Goal: Transaction & Acquisition: Obtain resource

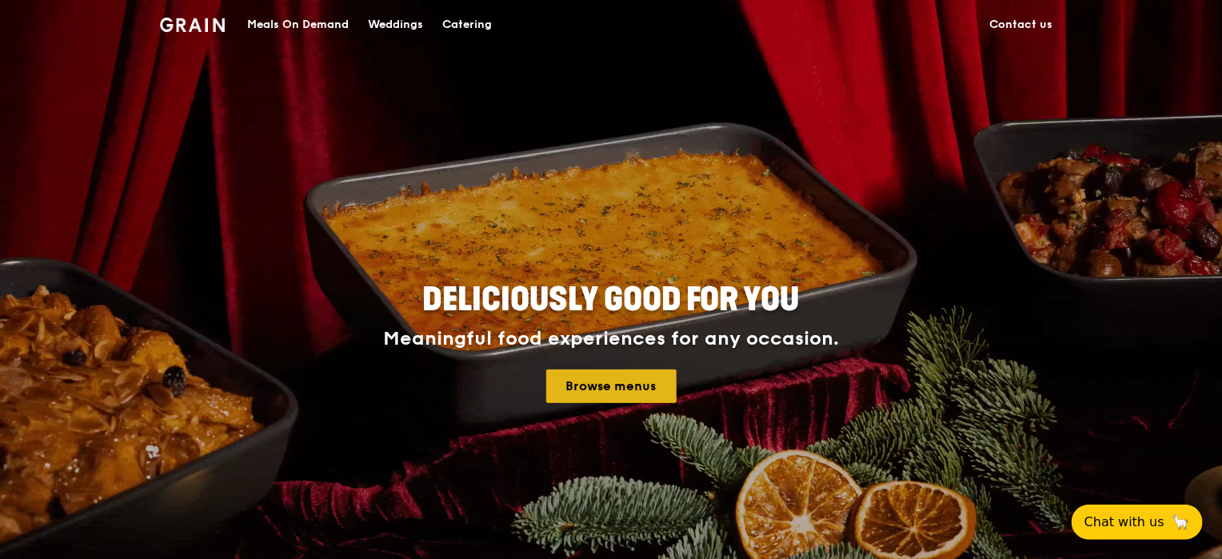
click at [618, 383] on link "Browse menus" at bounding box center [611, 387] width 130 height 34
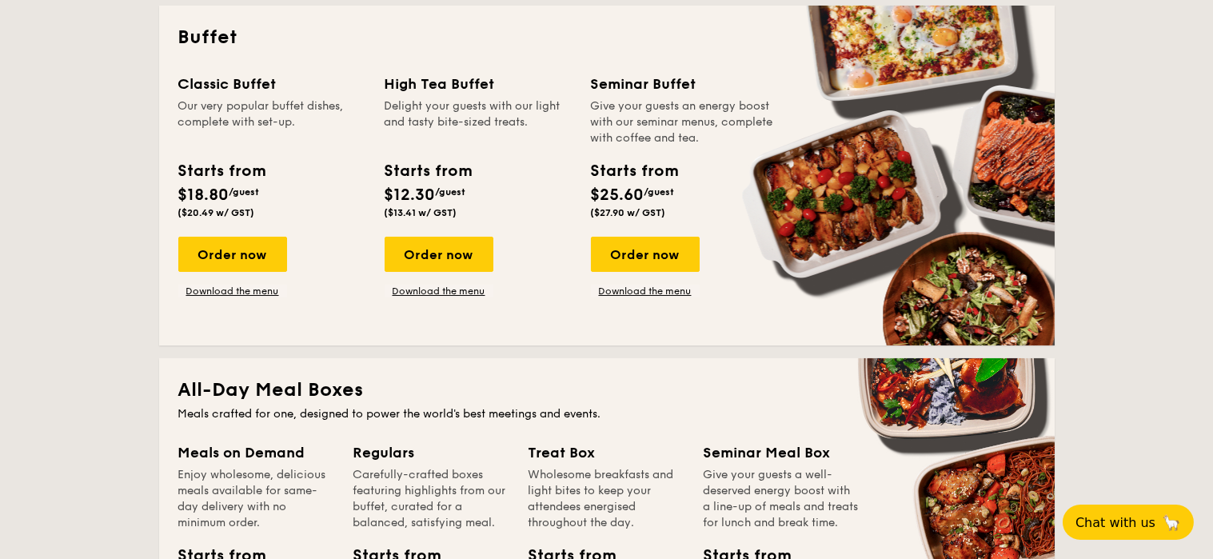
scroll to position [640, 0]
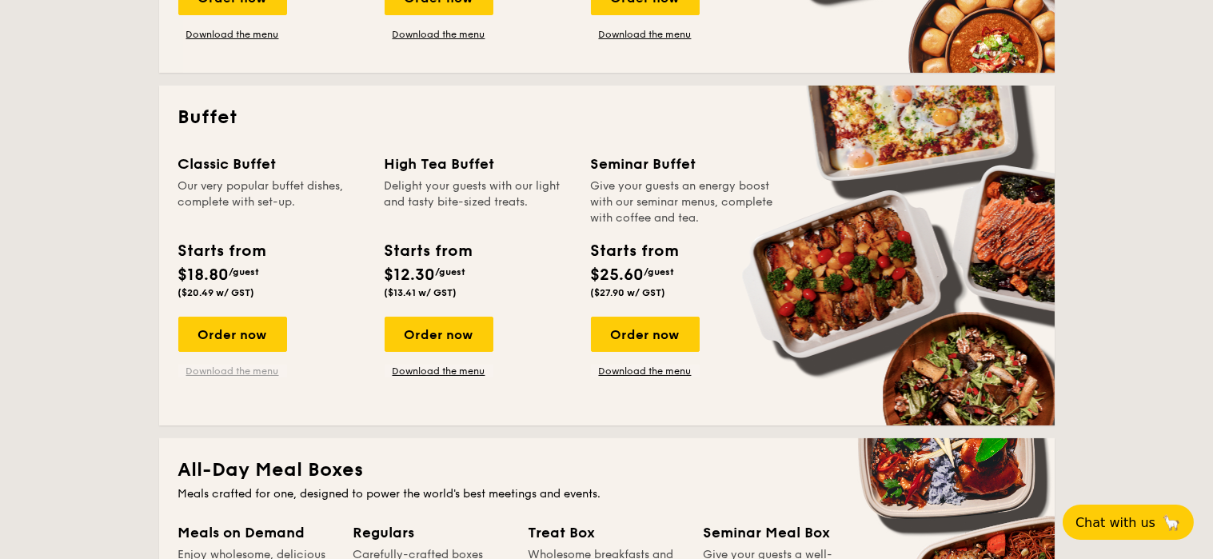
click at [229, 370] on link "Download the menu" at bounding box center [232, 371] width 109 height 13
click at [642, 369] on link "Download the menu" at bounding box center [645, 371] width 109 height 13
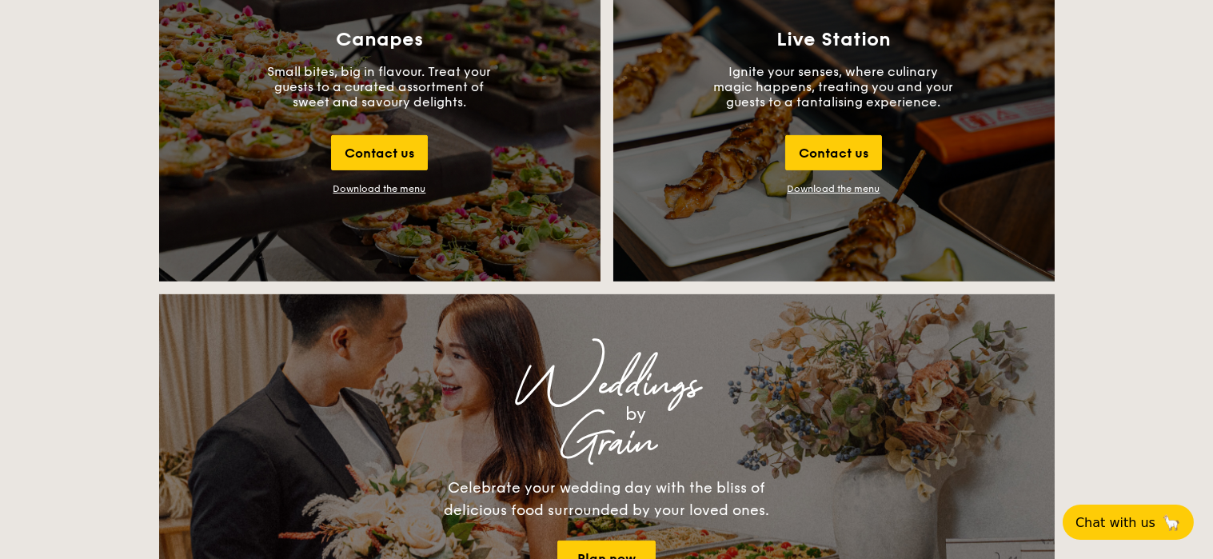
scroll to position [1840, 0]
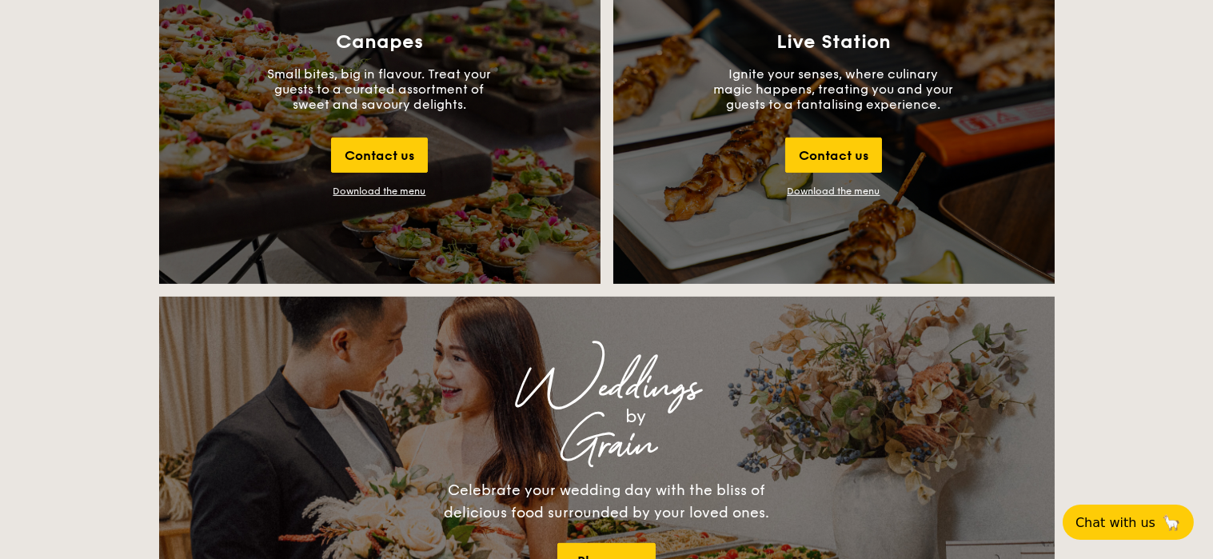
click at [382, 191] on div "Download the menu" at bounding box center [380, 191] width 93 height 11
